Goal: Check status: Check status

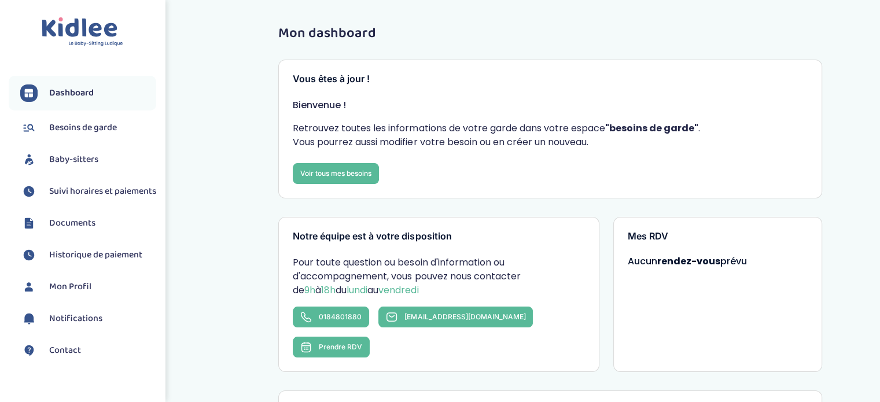
click at [87, 206] on li "Suivi horaires et paiements" at bounding box center [83, 191] width 148 height 29
click at [84, 189] on span "Suivi horaires et paiements" at bounding box center [102, 192] width 107 height 14
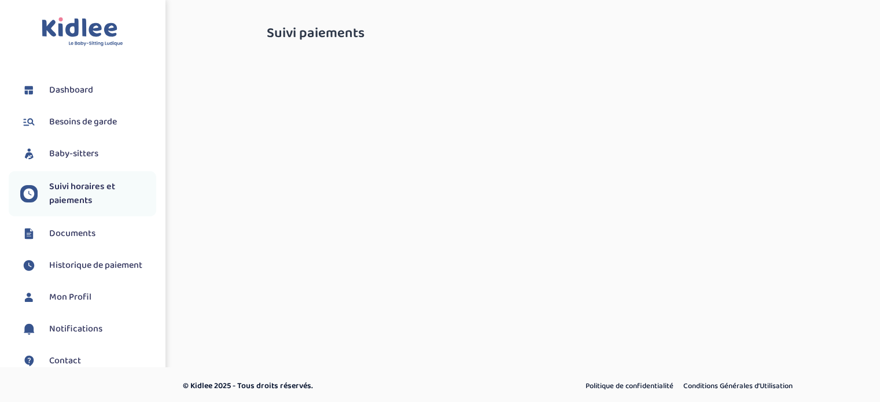
select select "septembre 2025"
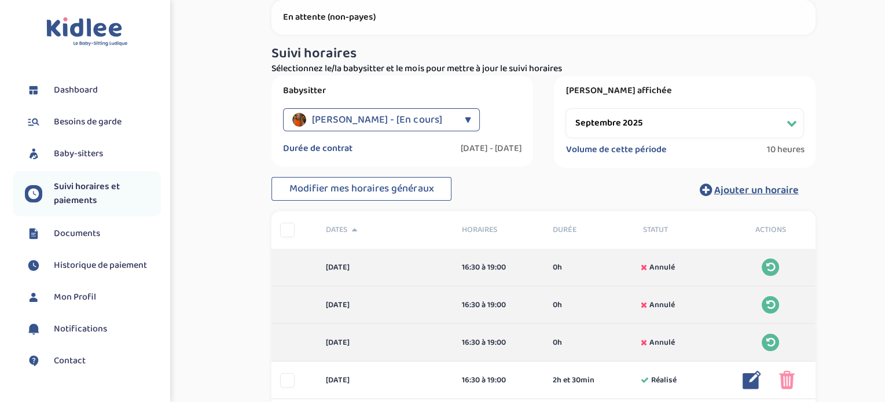
scroll to position [169, 0]
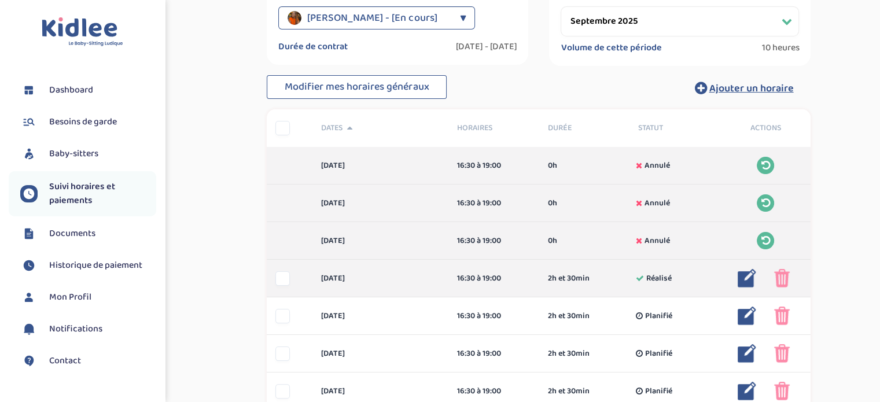
click at [742, 278] on img at bounding box center [747, 278] width 19 height 19
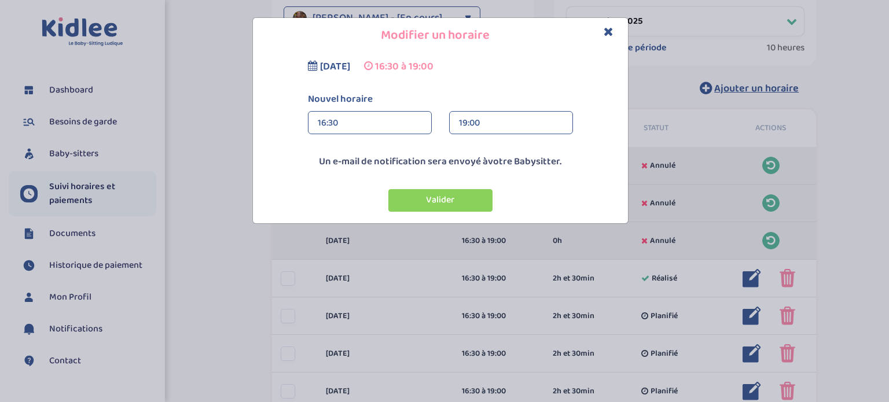
click at [370, 112] on div "16:30" at bounding box center [370, 123] width 104 height 23
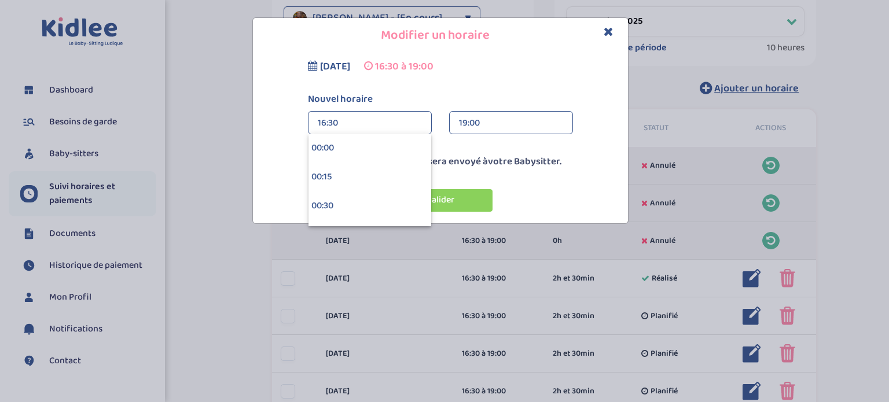
click at [358, 124] on div "16:30" at bounding box center [370, 123] width 104 height 23
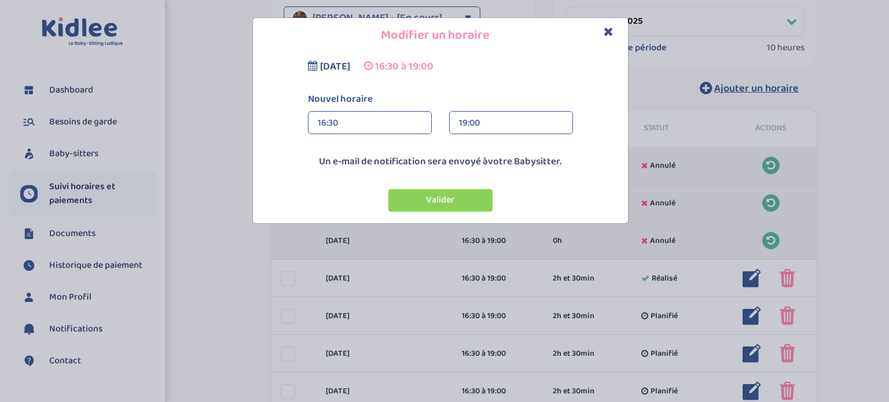
click at [356, 124] on div "16:30" at bounding box center [370, 123] width 104 height 23
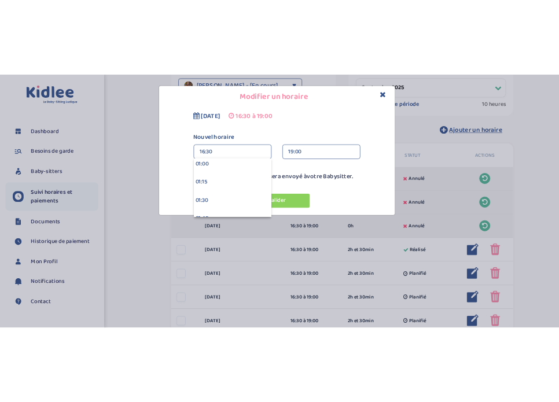
scroll to position [120, 0]
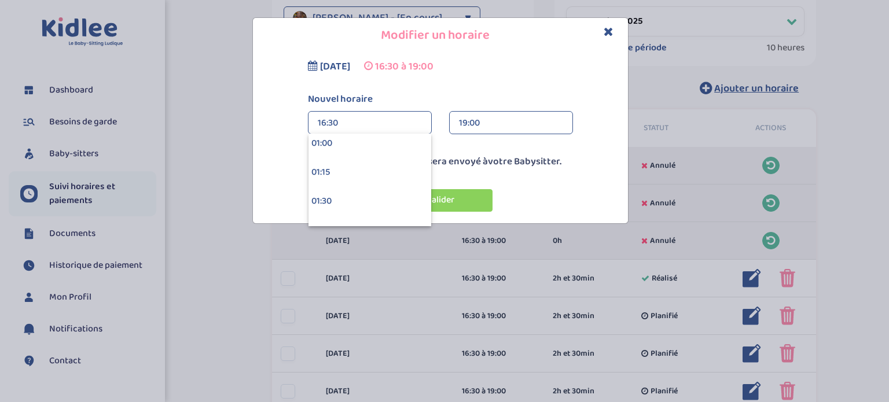
click at [369, 123] on div "16:30" at bounding box center [370, 123] width 104 height 23
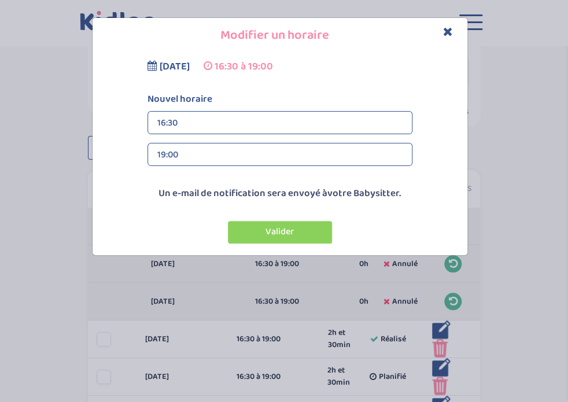
click at [448, 32] on icon "Close" at bounding box center [448, 31] width 10 height 12
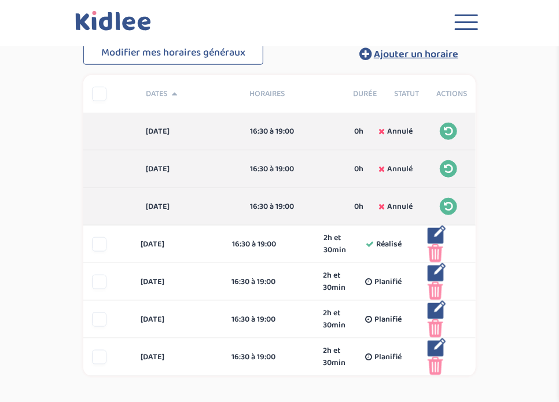
scroll to position [272, 0]
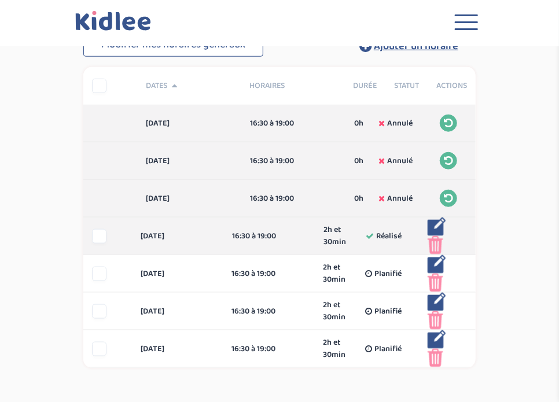
click at [437, 227] on img at bounding box center [437, 227] width 19 height 19
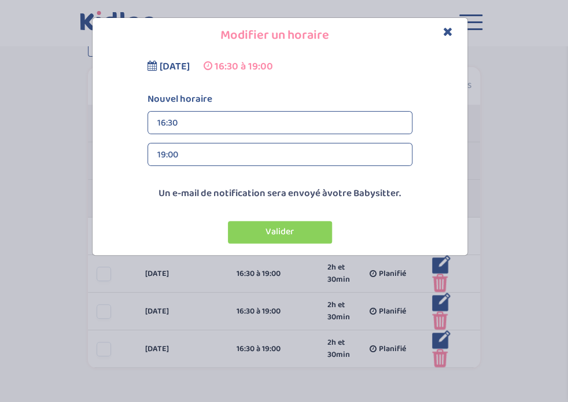
click at [446, 34] on icon "Close" at bounding box center [448, 31] width 10 height 12
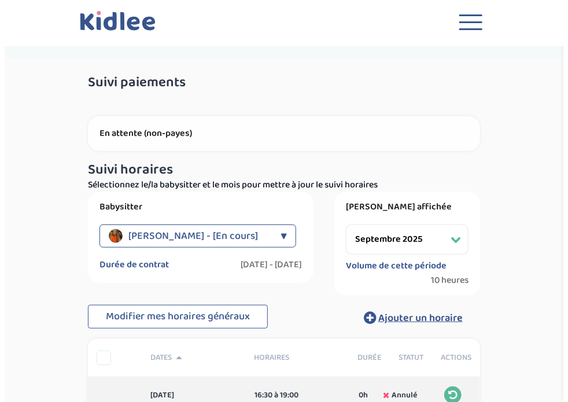
scroll to position [29, 0]
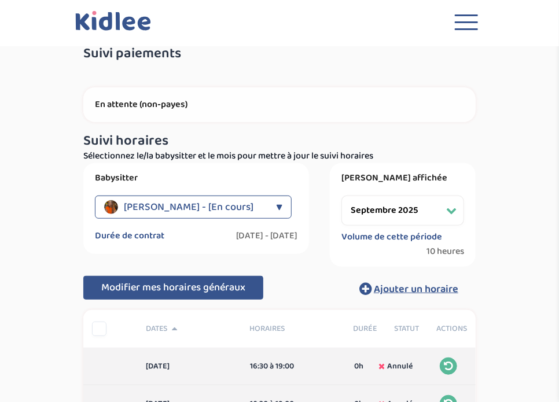
click at [204, 290] on span "Modifier mes horaires généraux" at bounding box center [173, 287] width 144 height 16
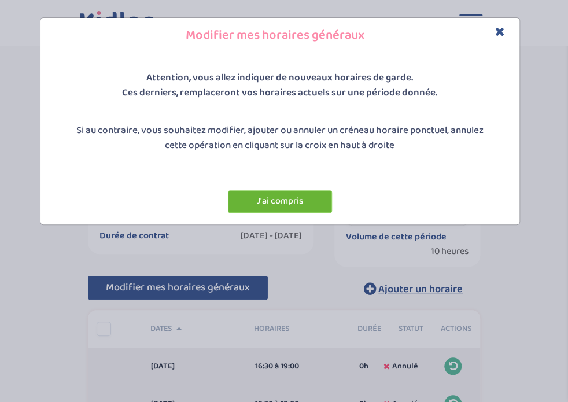
click at [257, 194] on button "J'ai compris" at bounding box center [280, 201] width 104 height 23
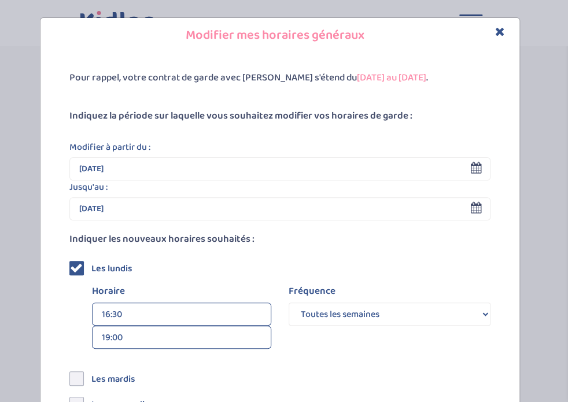
click at [127, 312] on div "16:30" at bounding box center [182, 314] width 160 height 23
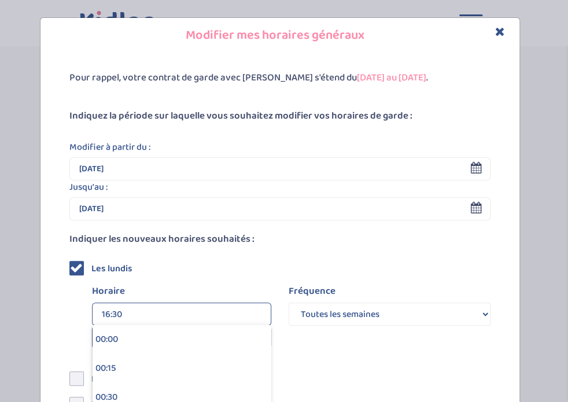
click at [127, 312] on div "16:30" at bounding box center [182, 314] width 160 height 23
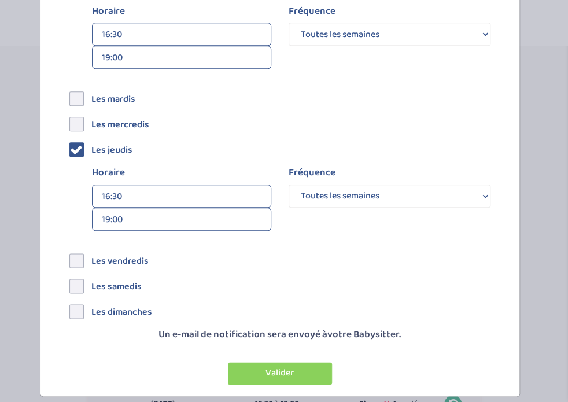
scroll to position [292, 0]
